Goal: Task Accomplishment & Management: Manage account settings

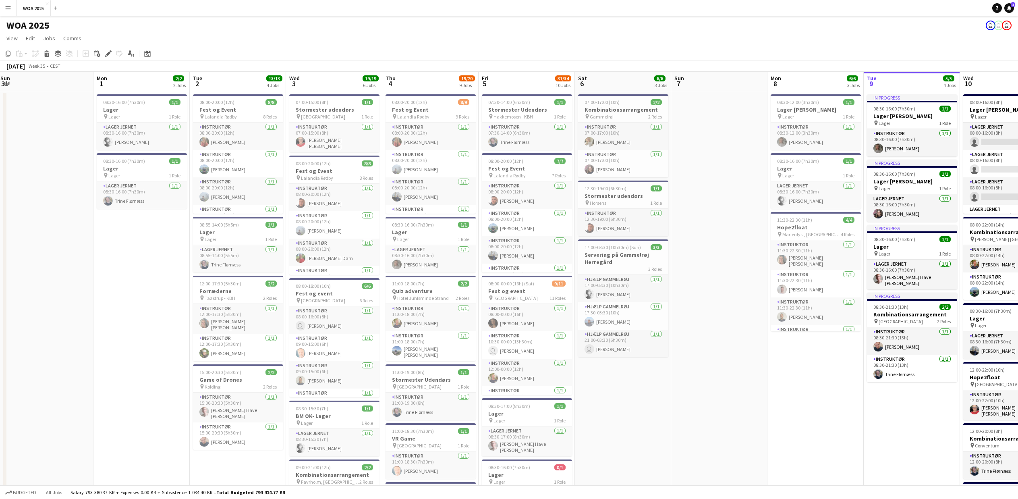
click at [10, 10] on app-icon "Menu" at bounding box center [8, 8] width 6 height 6
click at [139, 39] on link "My Workforce" at bounding box center [121, 44] width 81 height 16
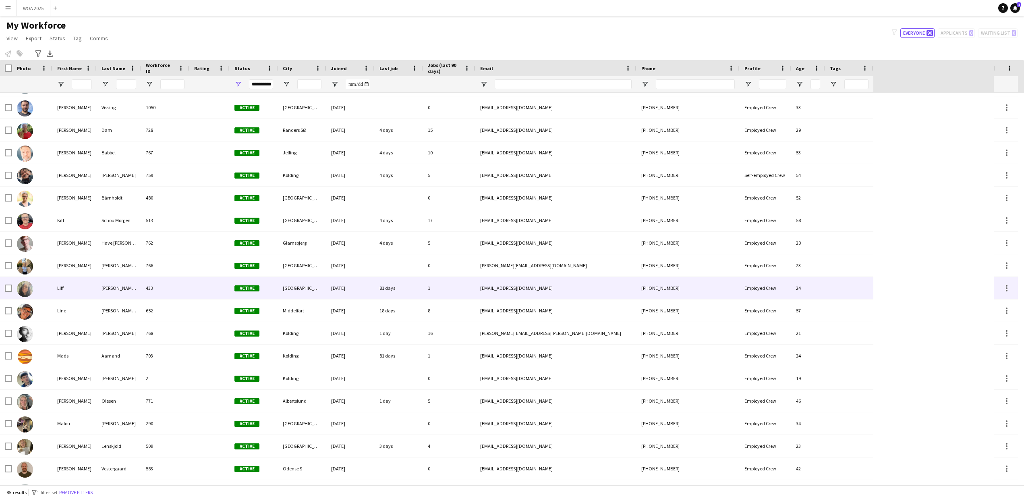
scroll to position [831, 0]
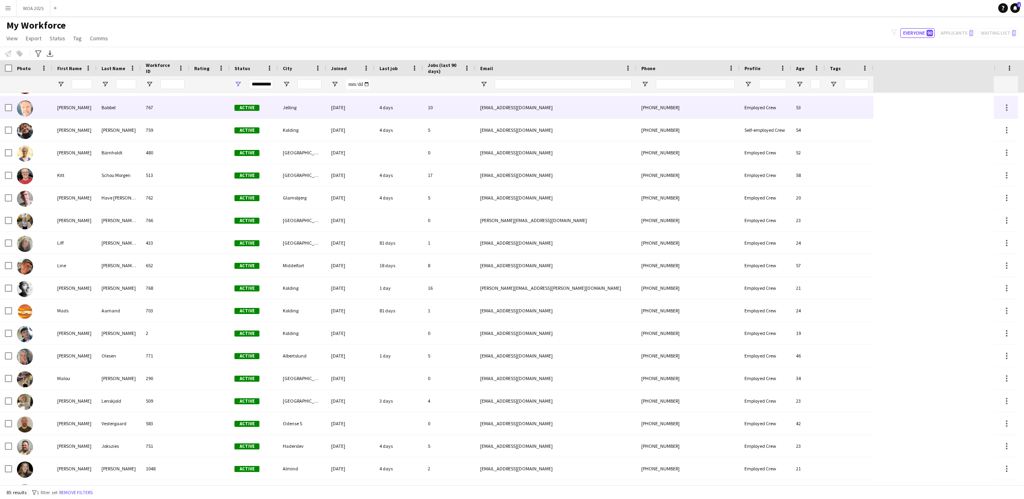
click at [63, 109] on div "[PERSON_NAME]" at bounding box center [74, 107] width 44 height 22
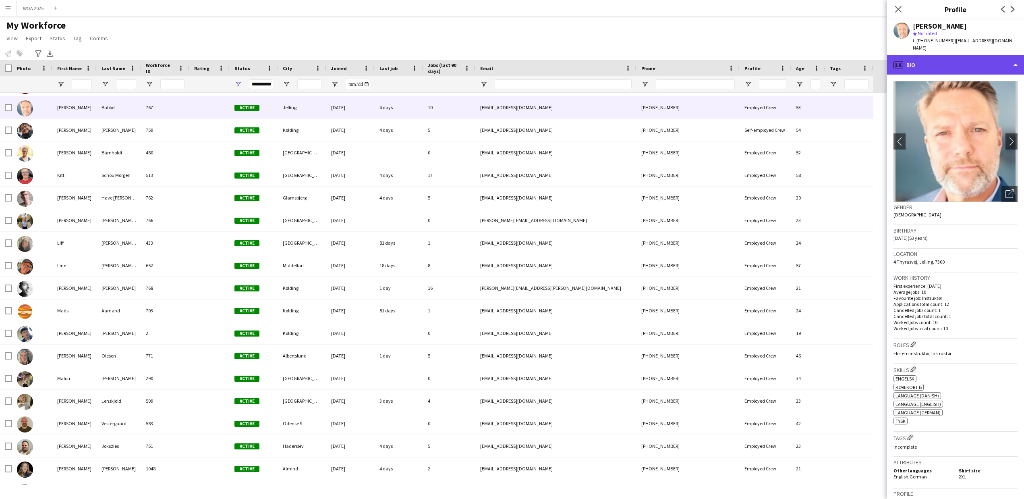
click at [964, 62] on div "profile Bio" at bounding box center [955, 64] width 137 height 19
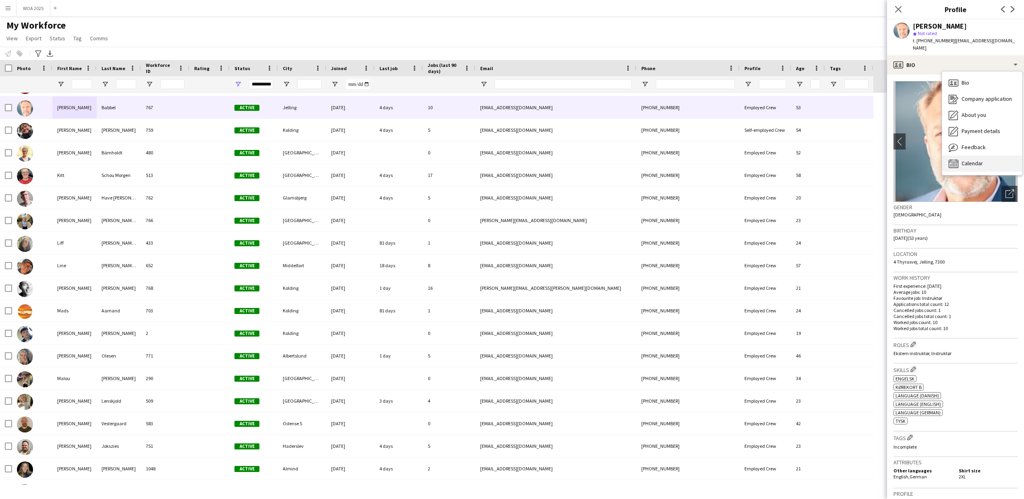
click at [964, 155] on div "Calendar Calendar" at bounding box center [982, 163] width 80 height 16
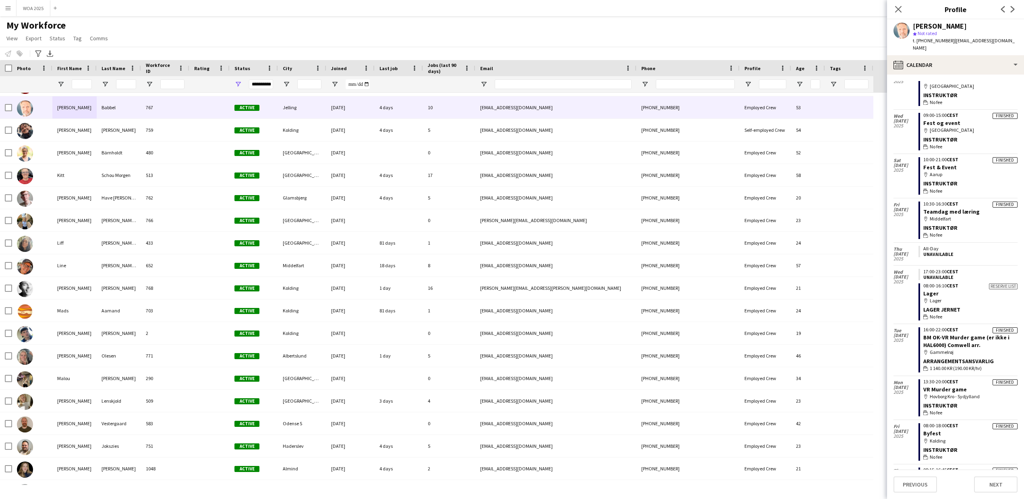
scroll to position [465, 0]
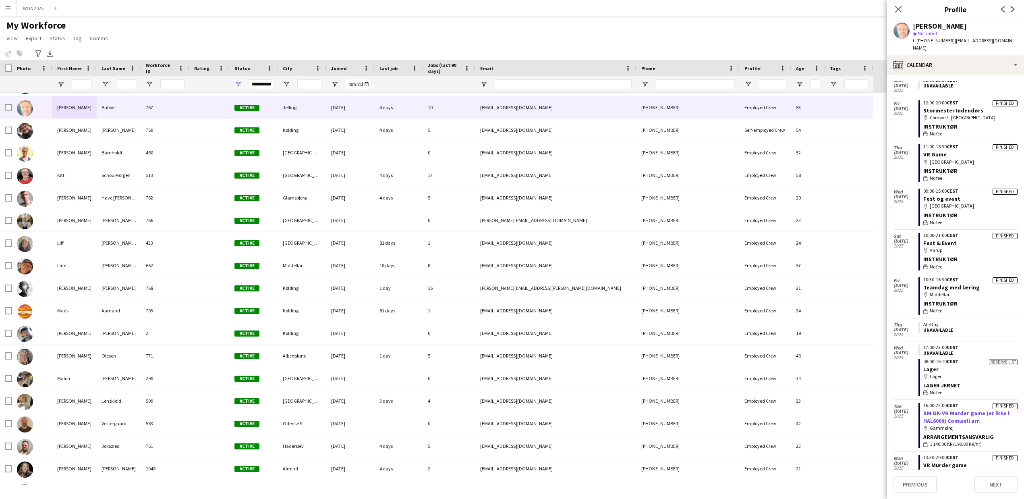
click at [943, 409] on link "BM OK-VR Murder game (er ikke i HAL6000) Comwell arr." at bounding box center [966, 416] width 86 height 15
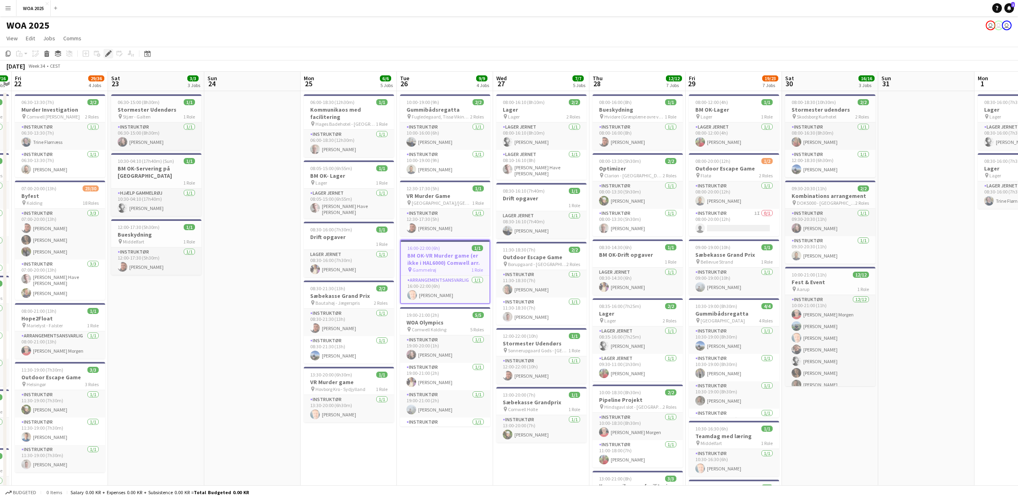
click at [105, 55] on icon "Edit" at bounding box center [108, 53] width 6 height 6
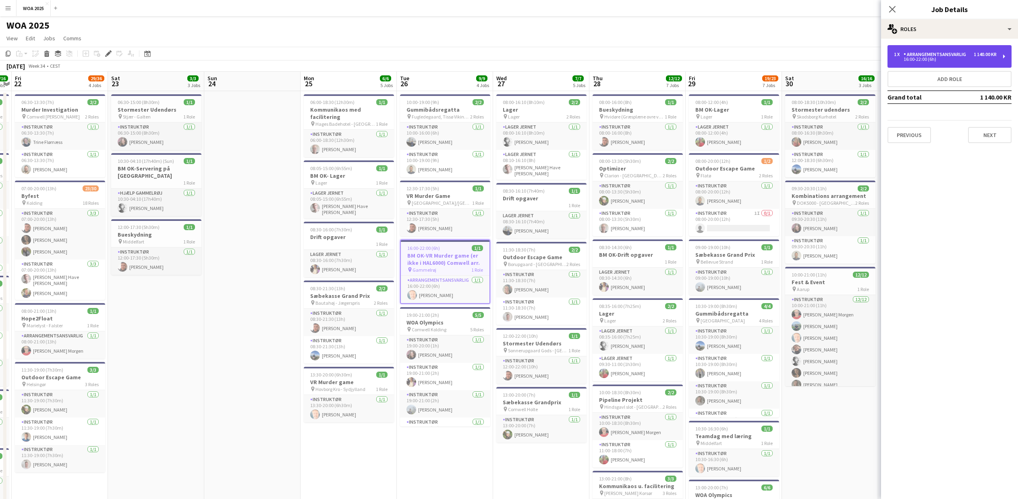
click at [955, 60] on div "16:00-22:00 (6h)" at bounding box center [945, 59] width 103 height 4
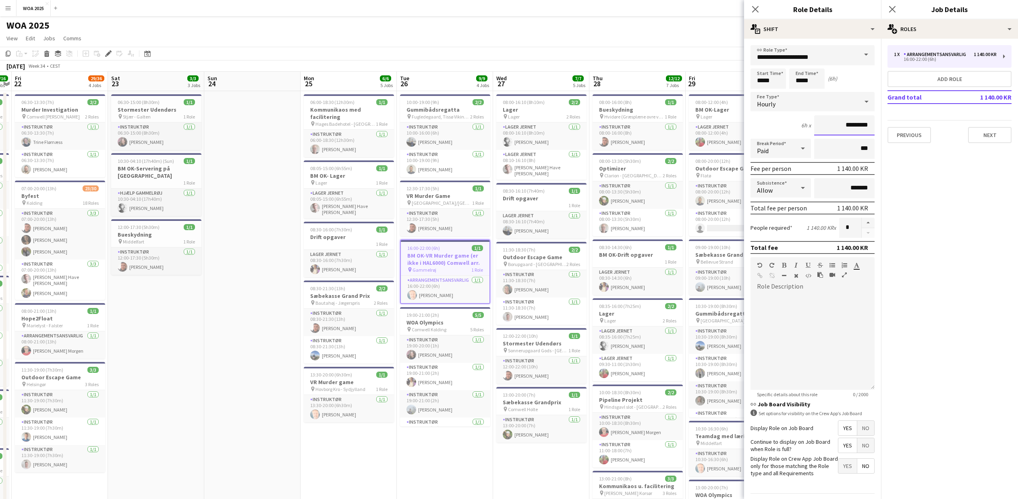
click at [814, 128] on input "*********" at bounding box center [844, 125] width 60 height 20
type input "******"
click button "Next" at bounding box center [853, 508] width 44 height 16
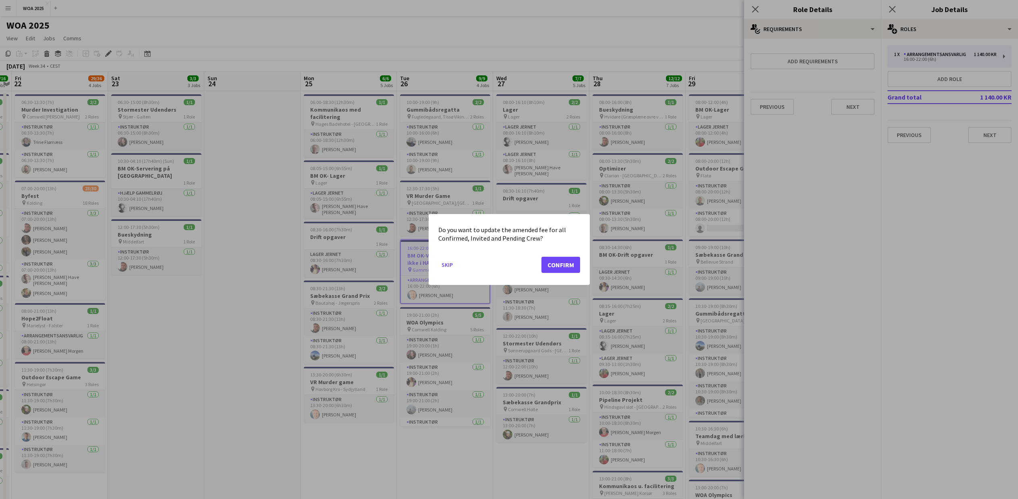
click at [565, 255] on mat-dialog-actions "Skip Confirm" at bounding box center [509, 268] width 142 height 34
click at [568, 262] on button "Confirm" at bounding box center [560, 265] width 39 height 16
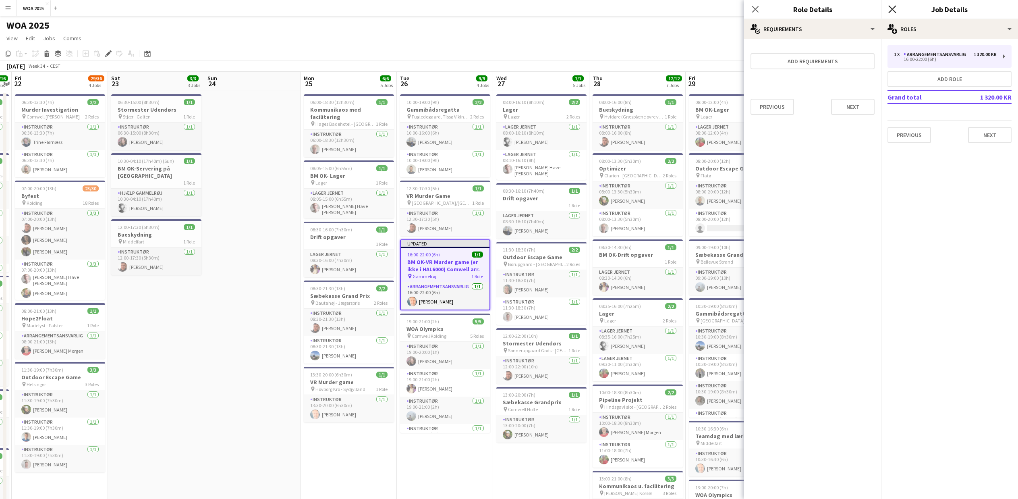
click at [892, 11] on icon "Close pop-in" at bounding box center [892, 9] width 8 height 8
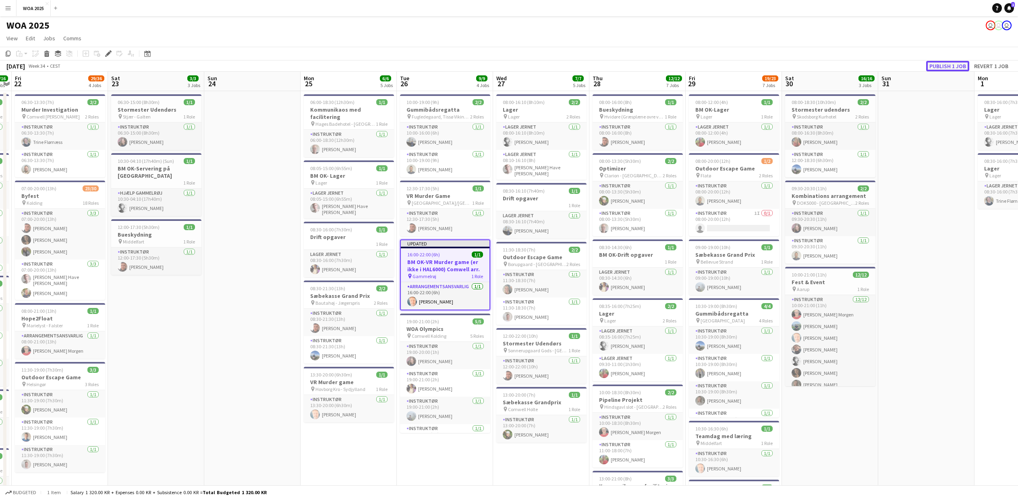
click at [941, 66] on button "Publish 1 job" at bounding box center [947, 66] width 43 height 10
